Goal: Register for event/course

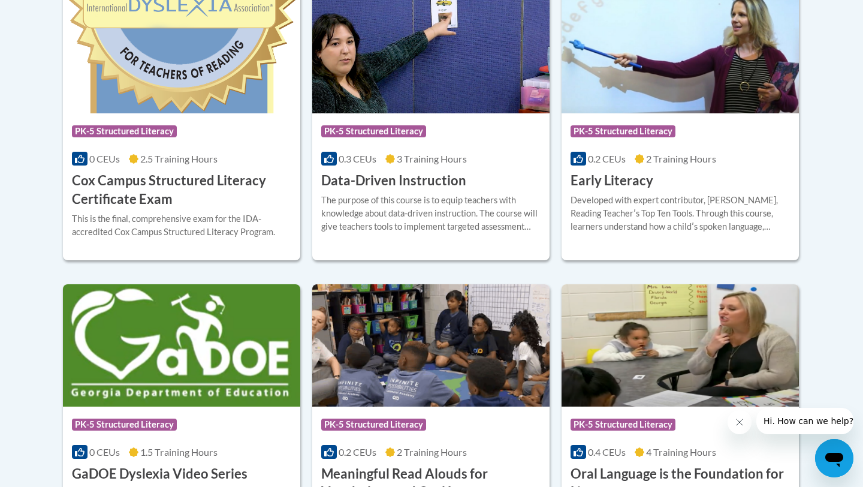
scroll to position [441, 0]
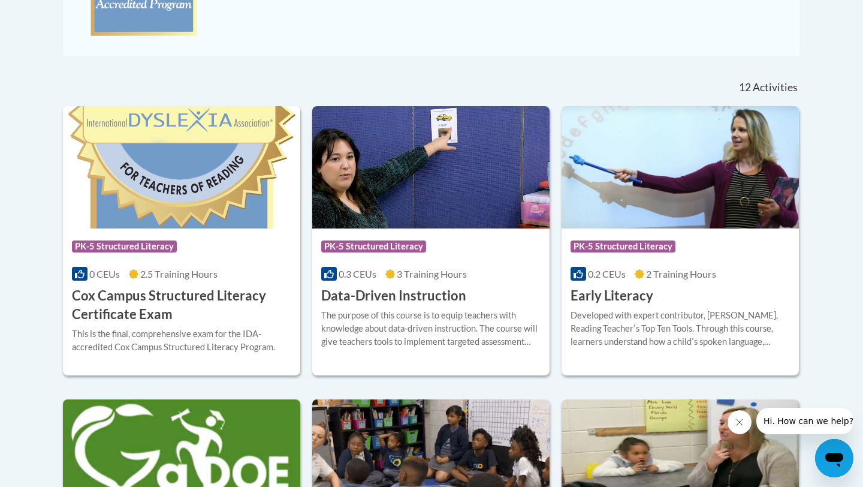
click at [631, 74] on div "12 Activities CEUs" at bounding box center [683, 87] width 252 height 37
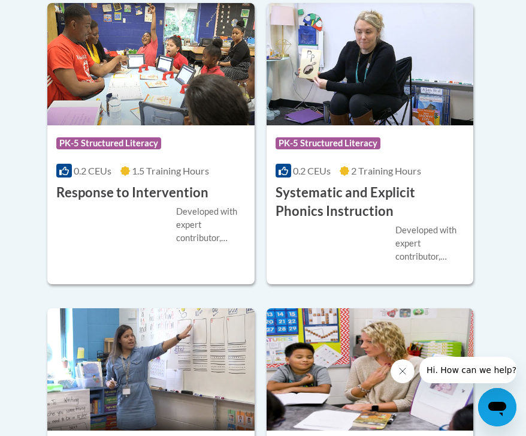
scroll to position [1785, 0]
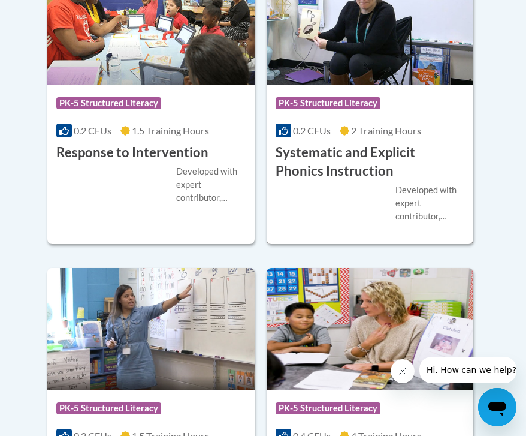
click at [309, 158] on h3 "Systematic and Explicit Phonics Instruction" at bounding box center [370, 161] width 189 height 37
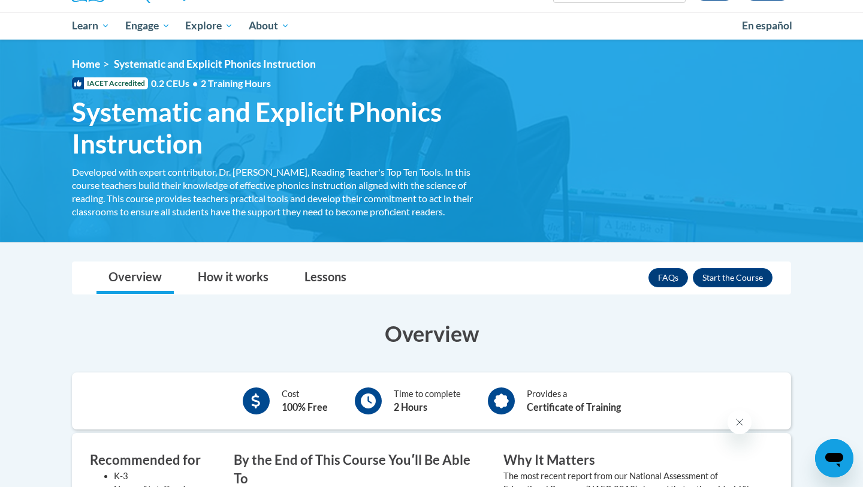
scroll to position [118, 0]
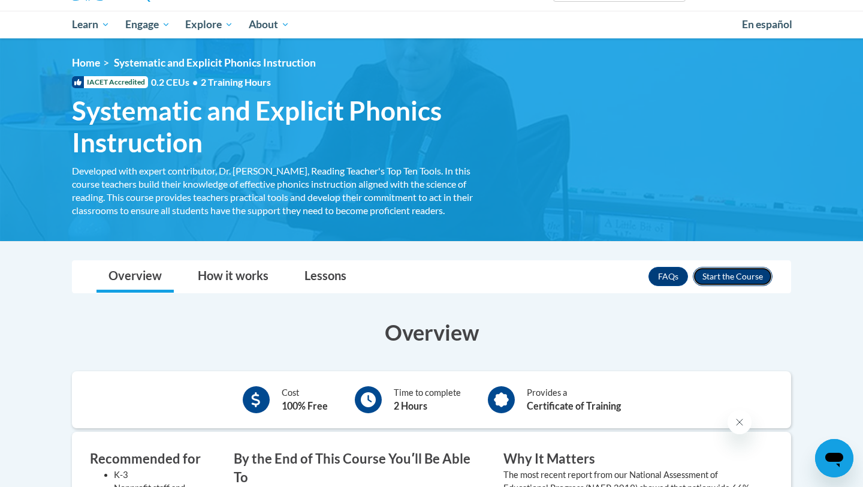
click at [526, 281] on button "Enroll" at bounding box center [733, 276] width 80 height 19
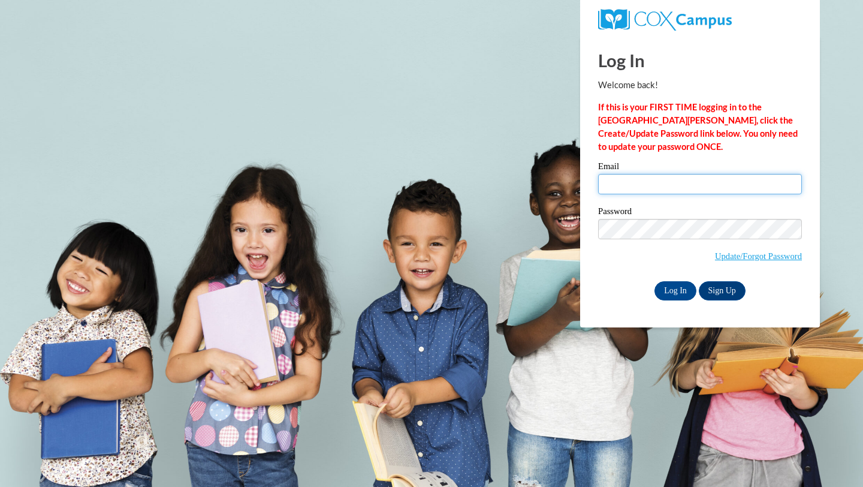
click at [646, 182] on input "Email" at bounding box center [700, 184] width 204 height 20
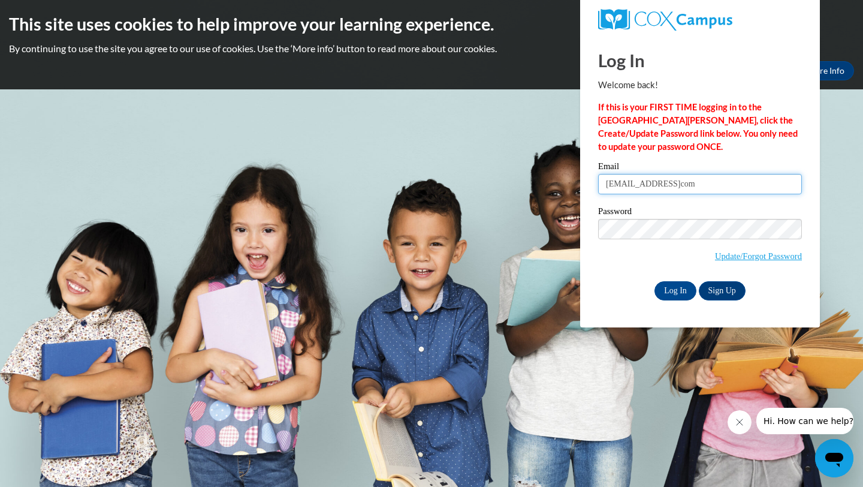
click at [676, 187] on input "bieseckerel@gmailcom" at bounding box center [700, 184] width 204 height 20
type input "bieseckerel@gmail.com"
click at [673, 294] on input "Log In" at bounding box center [676, 290] width 42 height 19
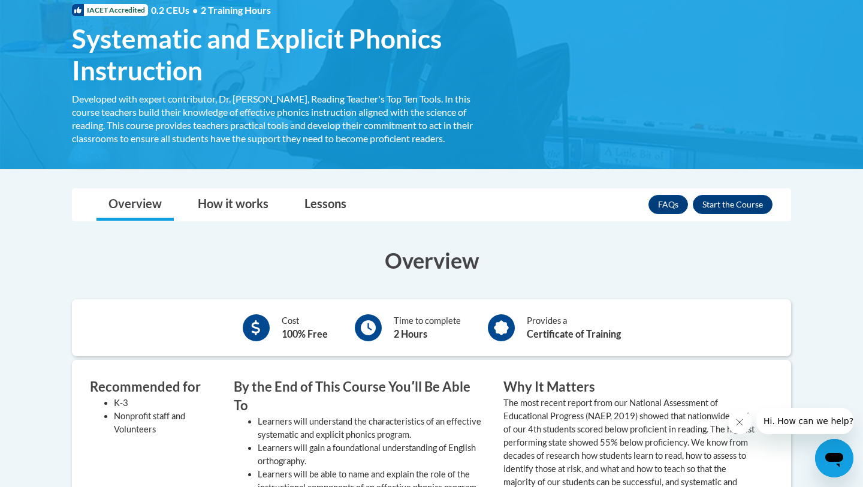
scroll to position [237, 0]
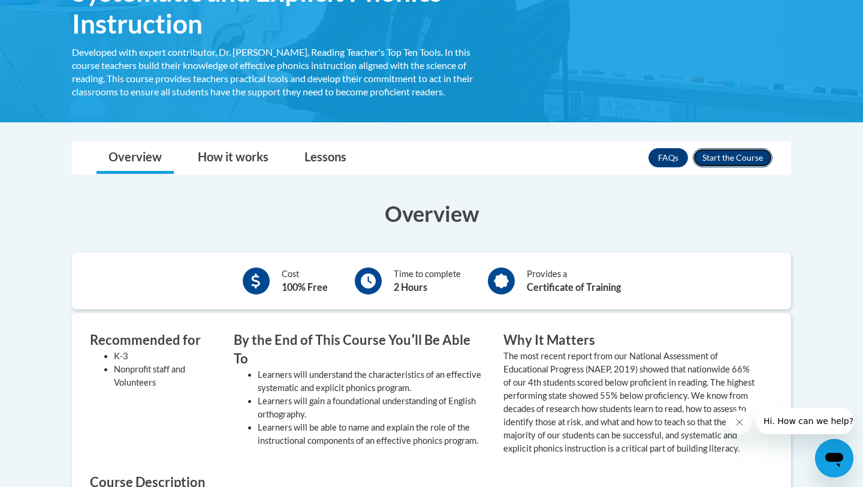
click at [723, 160] on button "Enroll" at bounding box center [733, 157] width 80 height 19
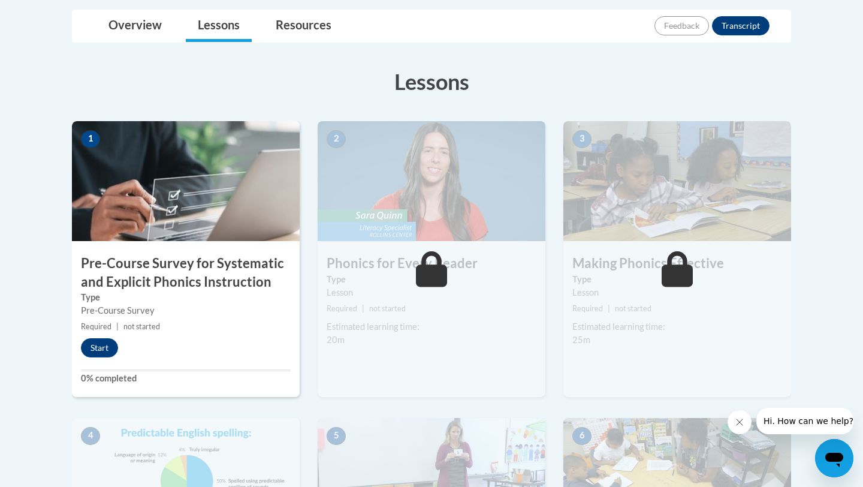
scroll to position [299, 0]
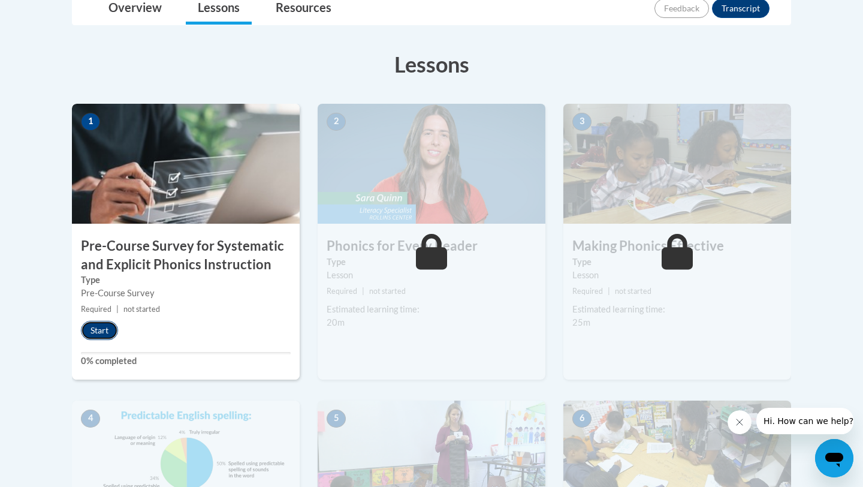
click at [100, 333] on button "Start" at bounding box center [99, 330] width 37 height 19
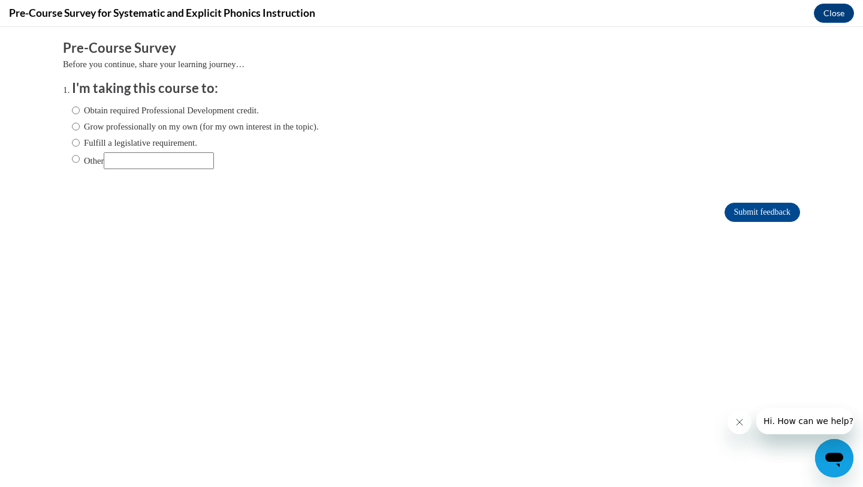
scroll to position [0, 0]
click at [76, 111] on input "Obtain required Professional Development credit." at bounding box center [76, 110] width 8 height 13
radio input "true"
click at [77, 156] on input "Other" at bounding box center [76, 158] width 8 height 13
radio input "true"
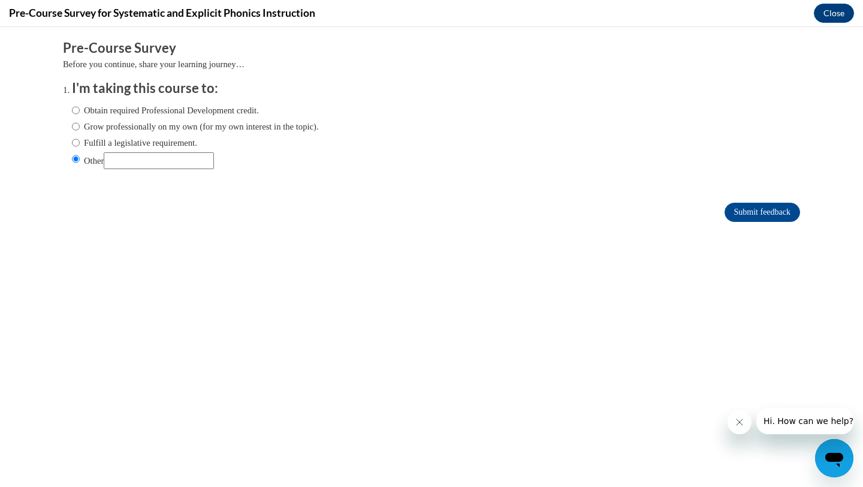
click at [148, 167] on input "Other" at bounding box center [159, 160] width 110 height 17
type input "A"
type input "Part of alternate certification course"
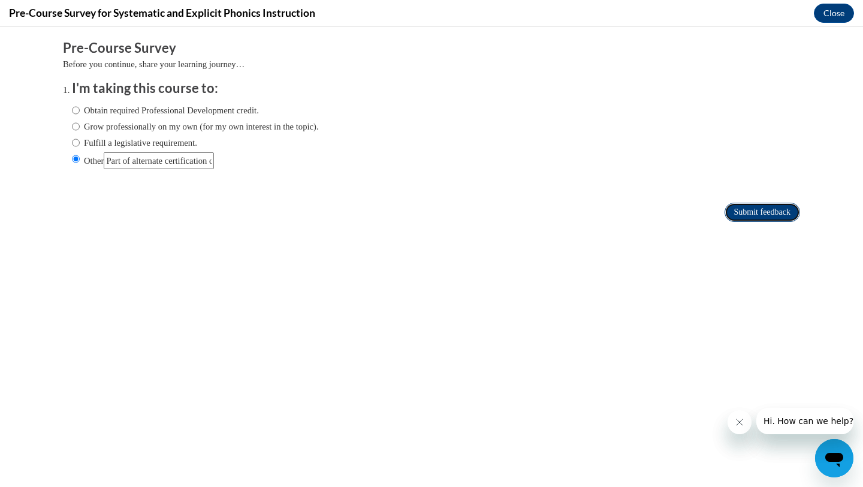
click at [750, 207] on input "Submit feedback" at bounding box center [763, 212] width 76 height 19
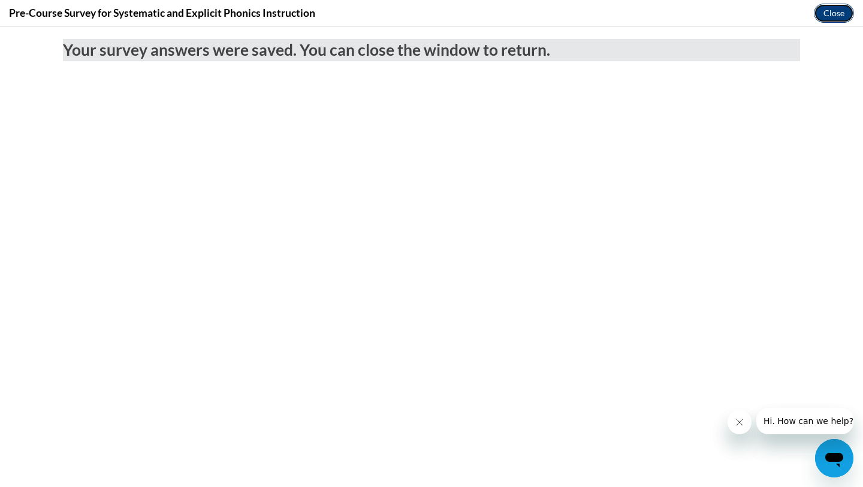
click at [839, 8] on button "Close" at bounding box center [834, 13] width 40 height 19
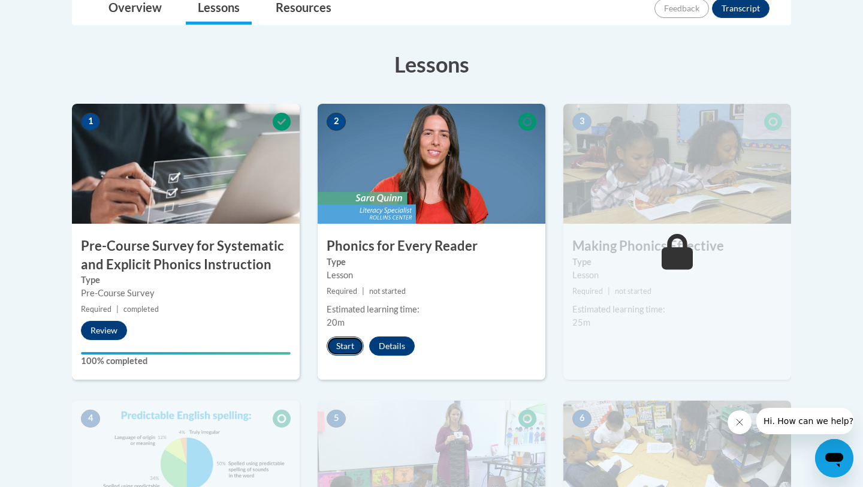
click at [346, 346] on button "Start" at bounding box center [345, 345] width 37 height 19
